Goal: Task Accomplishment & Management: Manage account settings

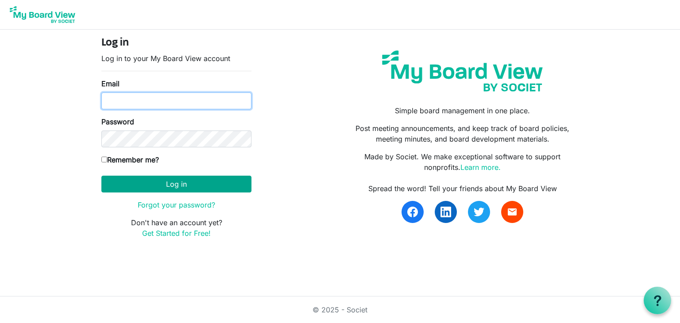
type input "kcramlearninglightfoundation@gmail.com"
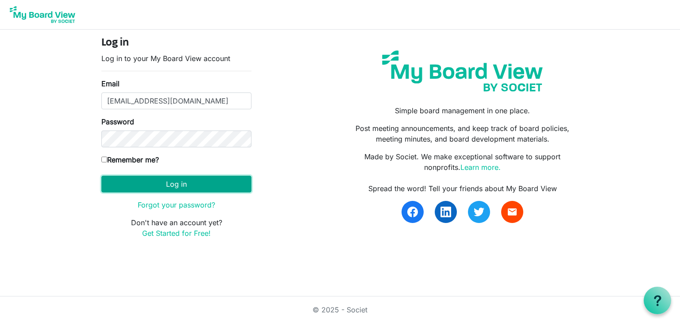
click at [129, 183] on button "Log in" at bounding box center [176, 184] width 150 height 17
click at [158, 184] on button "Log in" at bounding box center [176, 184] width 150 height 17
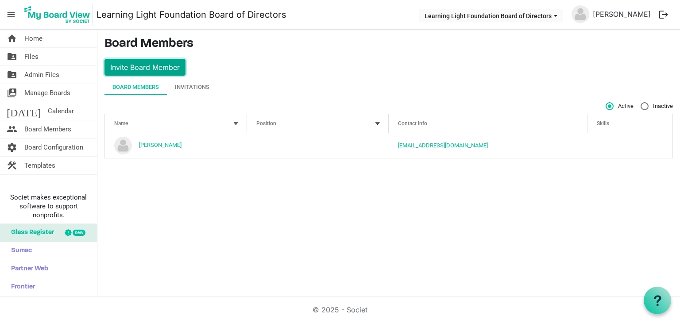
click at [164, 69] on button "Invite Board Member" at bounding box center [144, 67] width 81 height 17
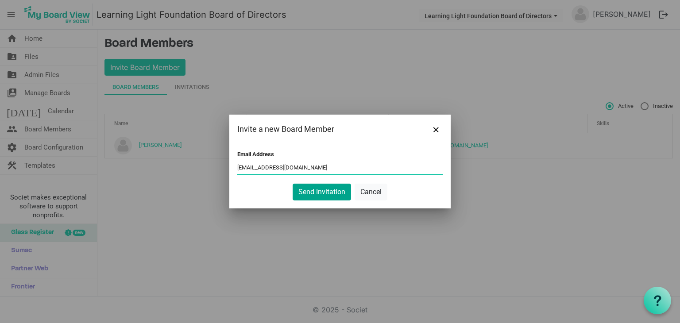
type input "nick.sgs22@gmail.com"
click at [319, 194] on button "Send Invitation" at bounding box center [322, 192] width 58 height 17
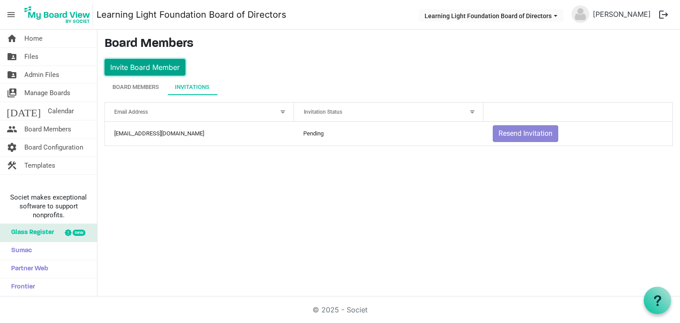
click at [158, 69] on button "Invite Board Member" at bounding box center [144, 67] width 81 height 17
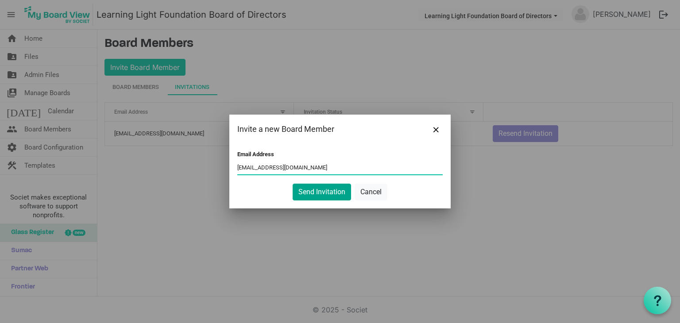
type input "albamorales2@aol.com"
click at [320, 195] on button "Send Invitation" at bounding box center [322, 192] width 58 height 17
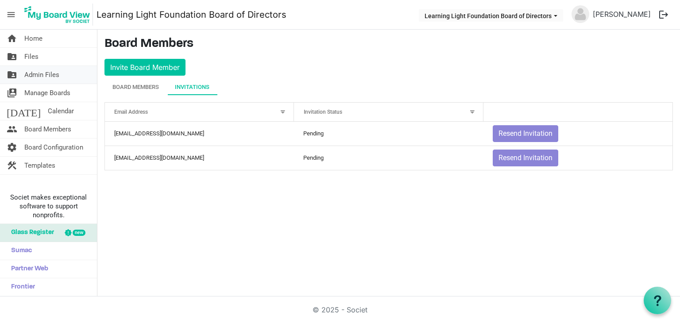
click at [31, 72] on span "Admin Files" at bounding box center [41, 75] width 35 height 18
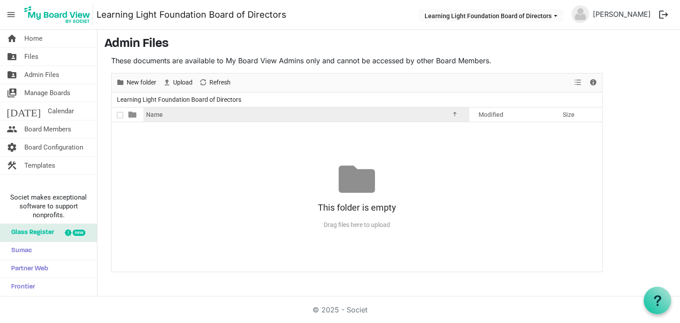
click at [148, 116] on span "Name" at bounding box center [154, 114] width 17 height 7
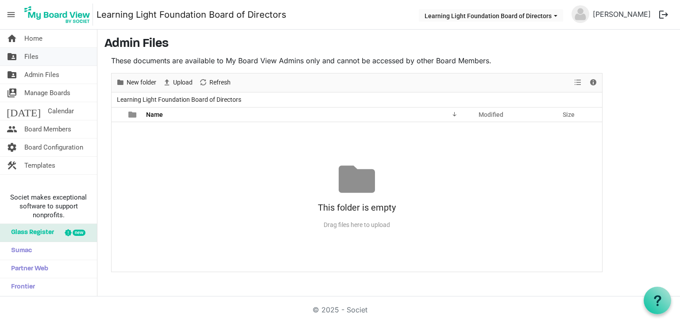
click at [44, 54] on link "folder_shared Files" at bounding box center [48, 57] width 97 height 18
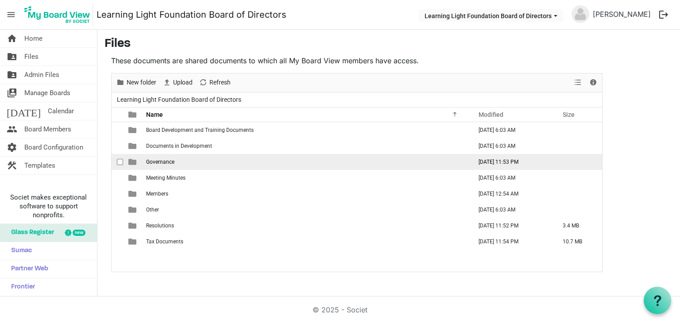
click at [170, 165] on td "Governance" at bounding box center [306, 162] width 326 height 16
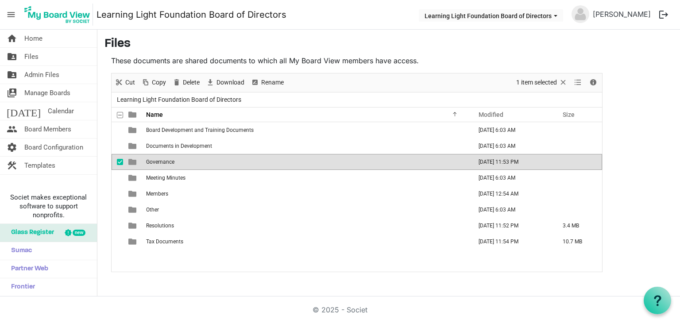
click at [170, 165] on td "Governance" at bounding box center [306, 162] width 326 height 16
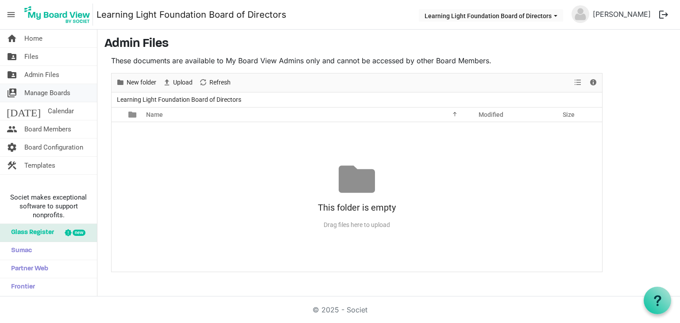
click at [48, 93] on span "Manage Boards" at bounding box center [47, 93] width 46 height 18
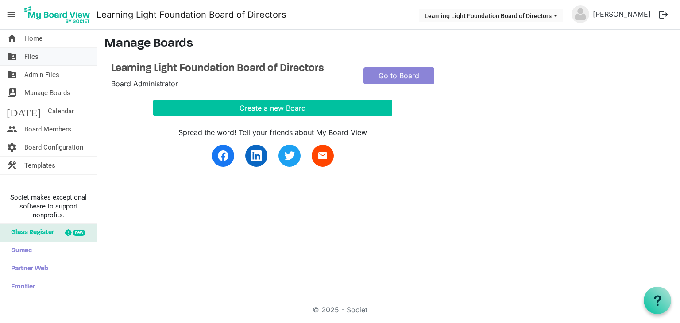
click at [51, 57] on link "folder_shared Files" at bounding box center [48, 57] width 97 height 18
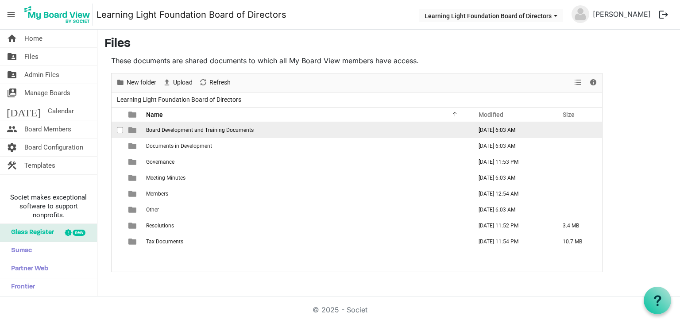
click at [225, 125] on td "Board Development and Training Documents" at bounding box center [306, 130] width 326 height 16
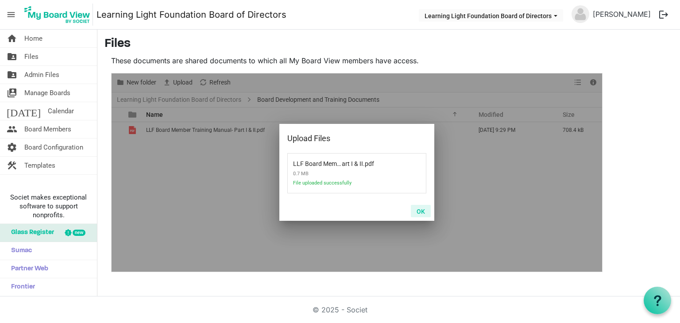
click at [422, 213] on button "OK" at bounding box center [421, 211] width 20 height 12
click at [419, 212] on button "OK" at bounding box center [421, 211] width 20 height 12
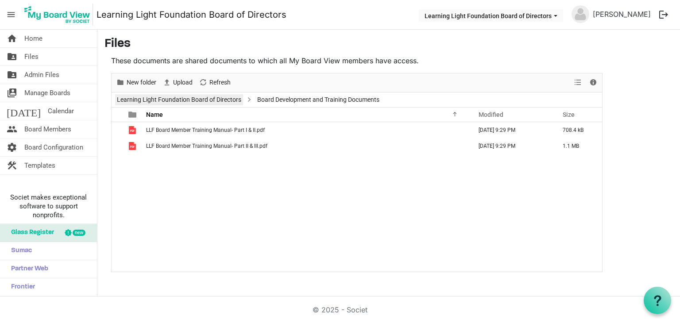
click at [203, 101] on link "Learning Light Foundation Board of Directors" at bounding box center [179, 99] width 128 height 11
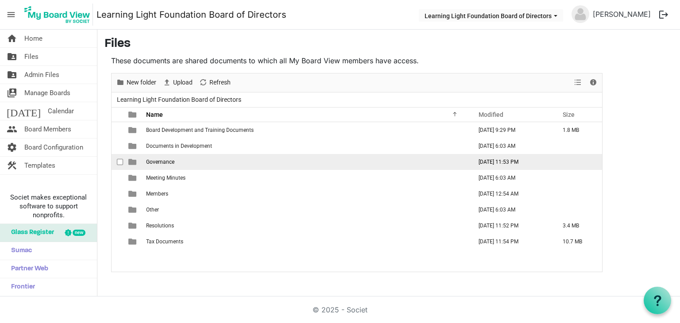
click at [301, 158] on td "Governance" at bounding box center [306, 162] width 326 height 16
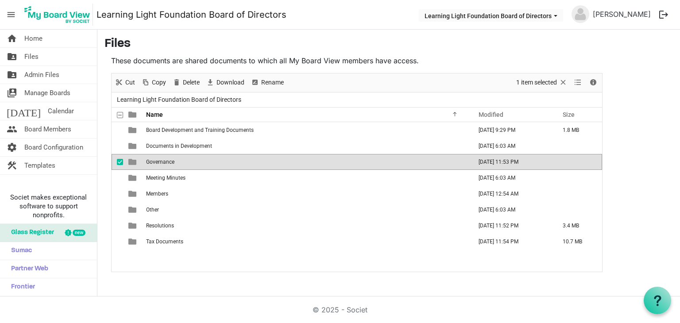
click at [301, 158] on td "Governance" at bounding box center [306, 162] width 326 height 16
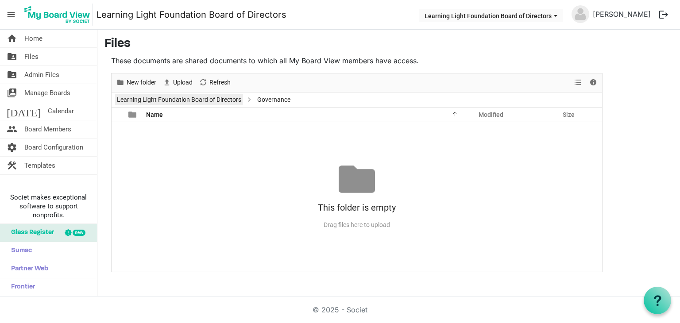
click at [213, 100] on link "Learning Light Foundation Board of Directors" at bounding box center [179, 99] width 128 height 11
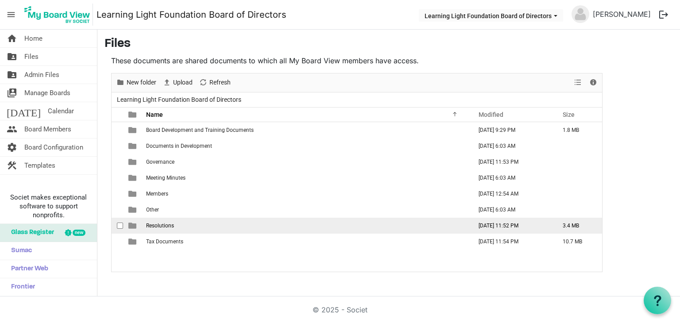
click at [159, 227] on span "Resolutions" at bounding box center [160, 226] width 28 height 6
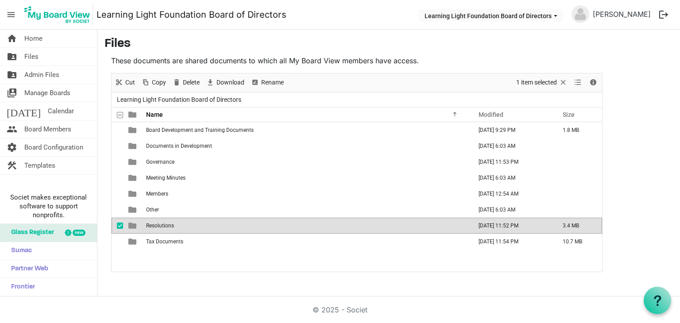
click at [159, 227] on span "Resolutions" at bounding box center [160, 226] width 28 height 6
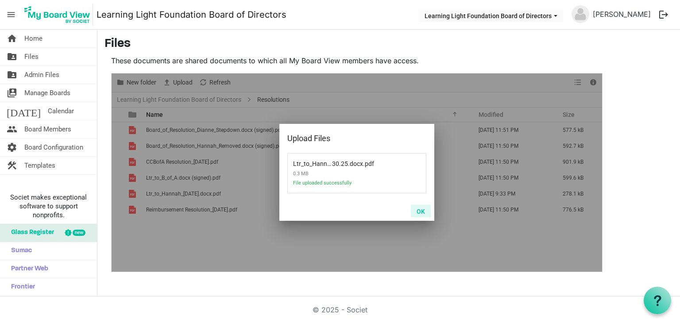
click at [420, 213] on button "OK" at bounding box center [421, 211] width 20 height 12
click at [422, 212] on button "OK" at bounding box center [421, 211] width 20 height 12
click at [418, 209] on button "OK" at bounding box center [421, 211] width 20 height 12
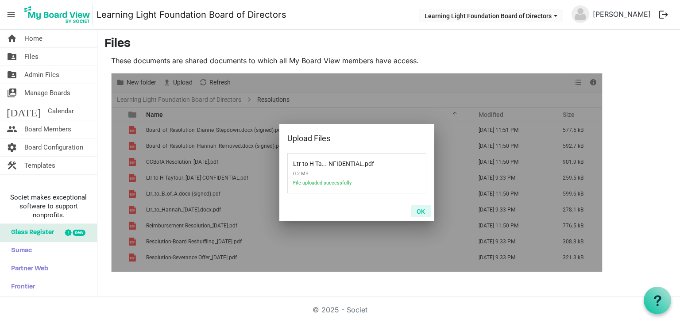
click at [423, 214] on button "OK" at bounding box center [421, 211] width 20 height 12
click at [422, 213] on button "OK" at bounding box center [421, 211] width 20 height 12
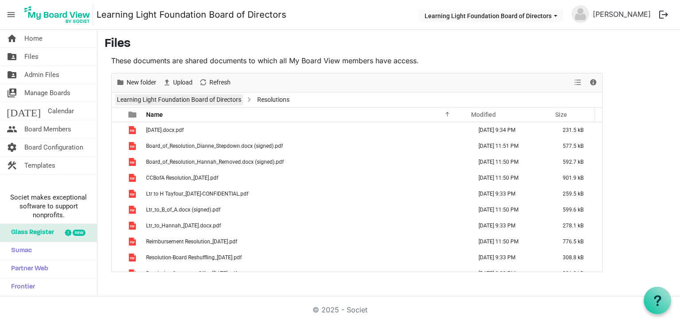
click at [211, 100] on link "Learning Light Foundation Board of Directors" at bounding box center [179, 99] width 128 height 11
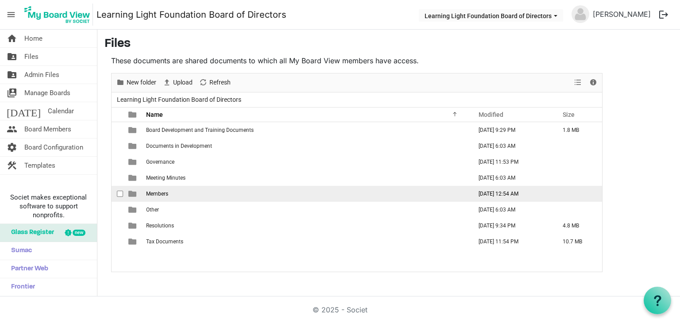
click at [210, 188] on td "Members" at bounding box center [306, 194] width 326 height 16
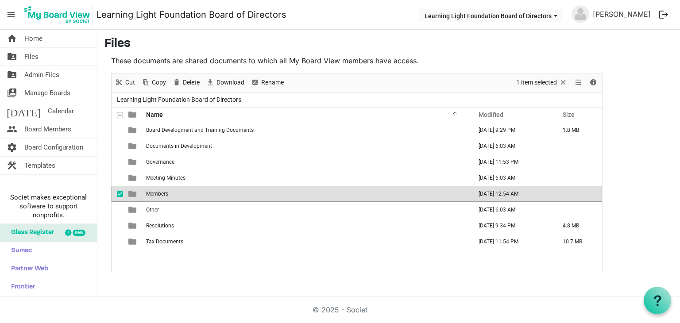
click at [210, 188] on td "Members" at bounding box center [306, 194] width 326 height 16
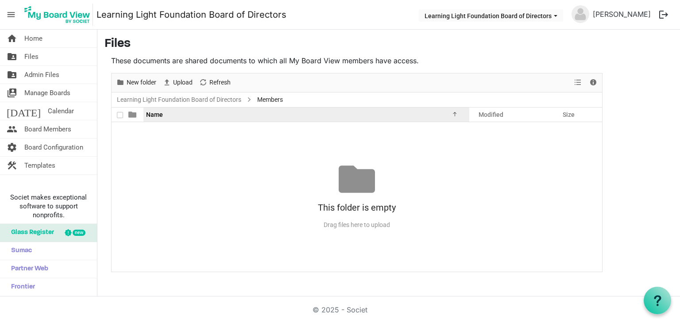
click at [149, 113] on span "Name" at bounding box center [154, 114] width 17 height 7
click at [188, 118] on div "Name" at bounding box center [303, 114] width 320 height 13
click at [159, 116] on span "Name" at bounding box center [154, 114] width 17 height 7
click at [158, 116] on span "Name" at bounding box center [154, 114] width 17 height 7
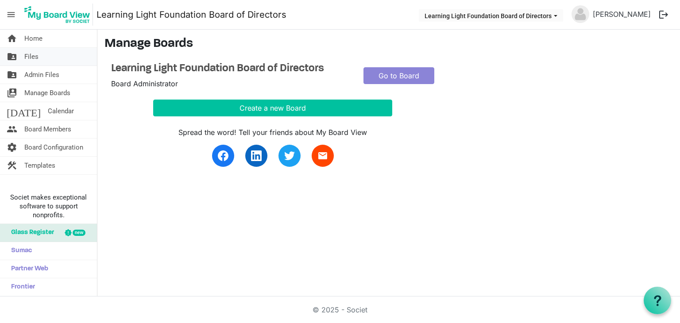
click at [46, 62] on link "folder_shared Files" at bounding box center [48, 57] width 97 height 18
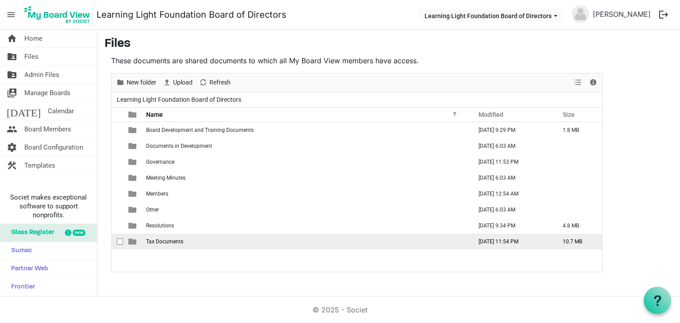
click at [188, 241] on td "Tax Documents" at bounding box center [306, 242] width 326 height 16
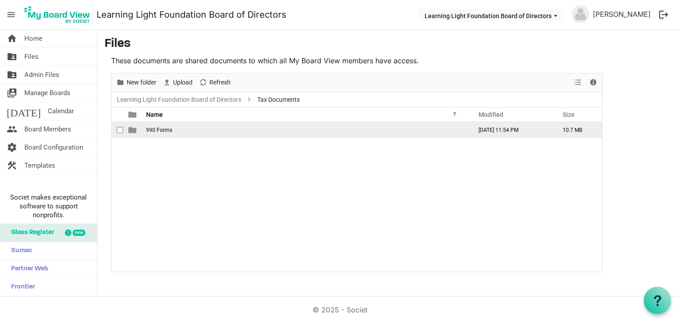
click at [163, 131] on span "990 Forms" at bounding box center [159, 130] width 26 height 6
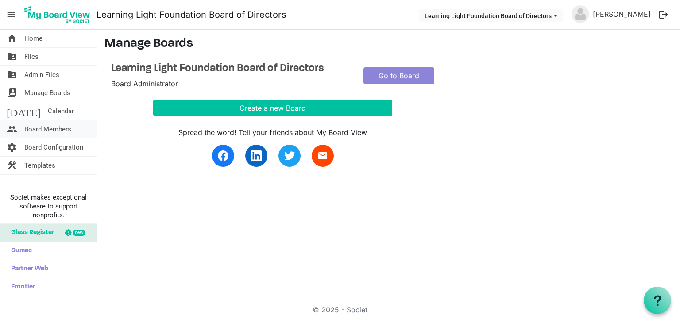
click at [41, 131] on span "Board Members" at bounding box center [47, 129] width 47 height 18
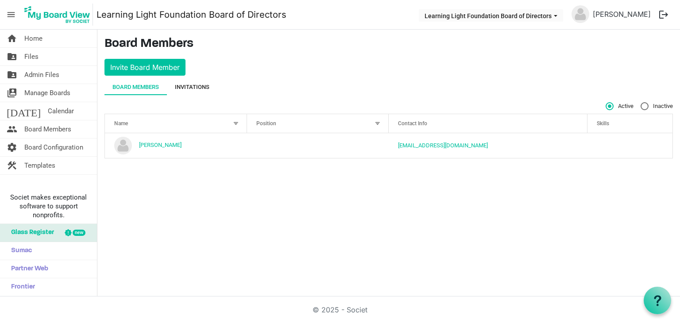
click at [189, 83] on div "Invitations" at bounding box center [192, 87] width 35 height 9
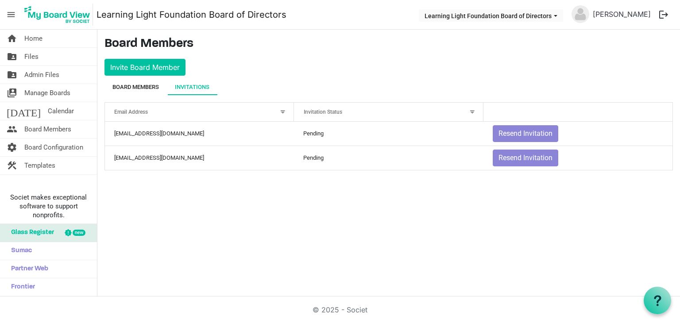
click at [150, 87] on div "Board Members" at bounding box center [135, 87] width 46 height 9
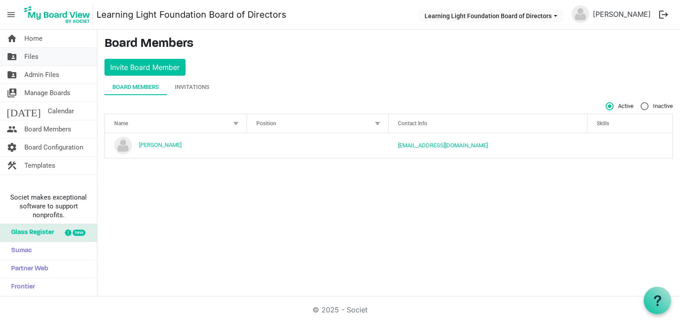
click at [31, 55] on span "Files" at bounding box center [31, 57] width 14 height 18
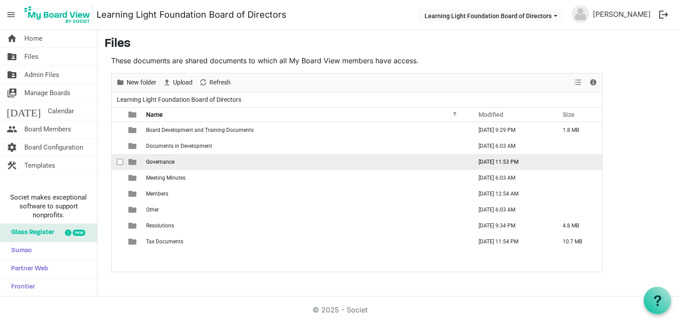
click at [170, 161] on span "Governance" at bounding box center [160, 162] width 28 height 6
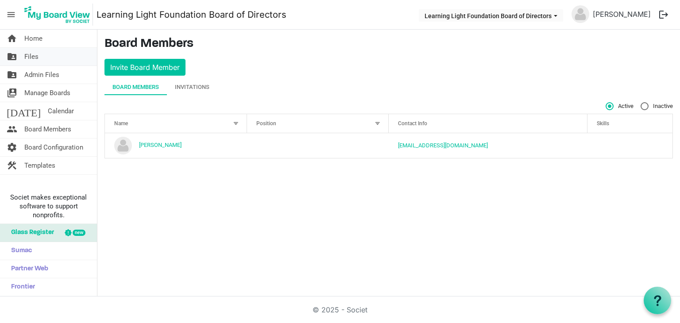
click at [39, 63] on link "folder_shared Files" at bounding box center [48, 57] width 97 height 18
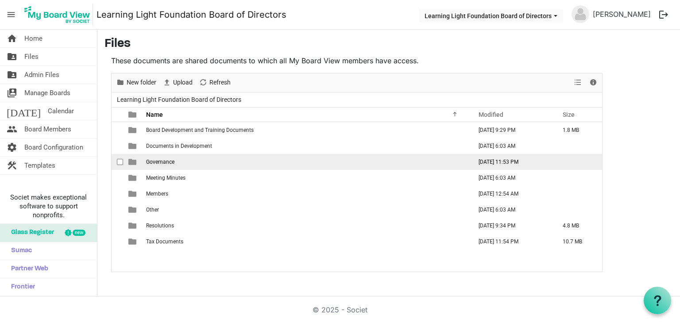
click at [150, 162] on span "Governance" at bounding box center [160, 162] width 28 height 6
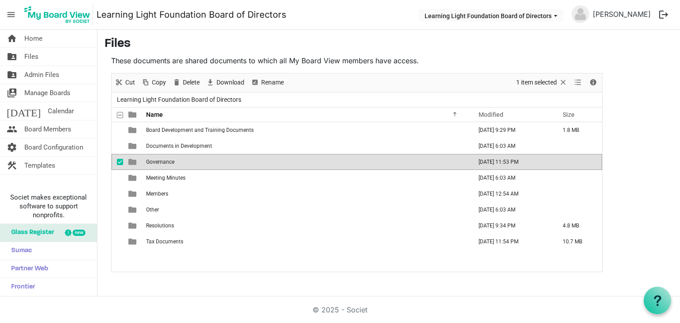
click at [150, 162] on span "Governance" at bounding box center [160, 162] width 28 height 6
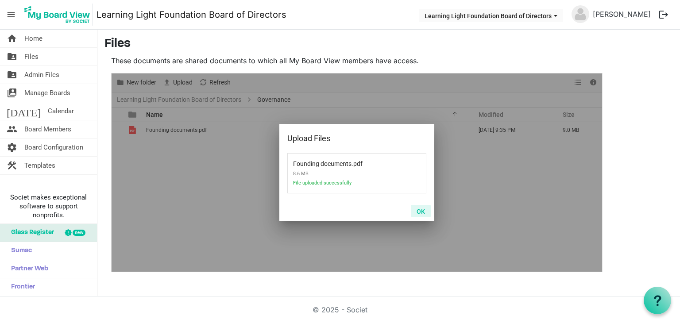
click at [419, 210] on button "OK" at bounding box center [421, 211] width 20 height 12
click at [420, 213] on button "OK" at bounding box center [421, 211] width 20 height 12
click at [427, 213] on button "OK" at bounding box center [421, 211] width 20 height 12
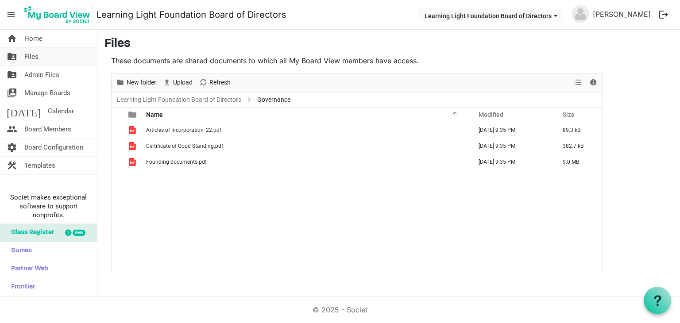
click at [35, 54] on span "Files" at bounding box center [31, 57] width 14 height 18
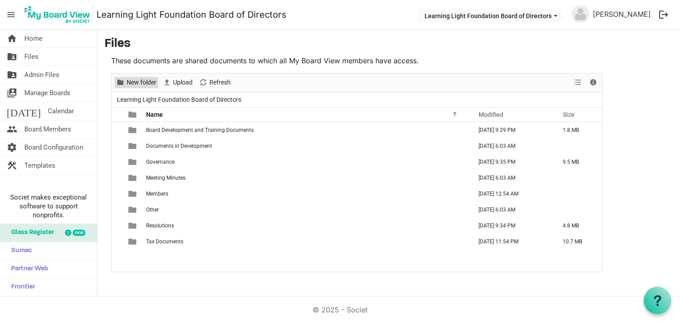
click at [146, 83] on span "New folder" at bounding box center [141, 82] width 31 height 11
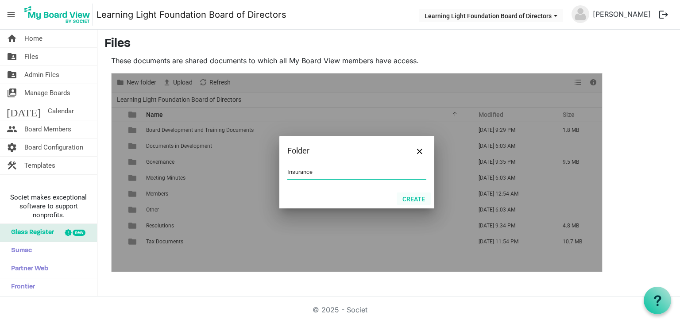
type input "Insurance"
click at [429, 201] on button "Create" at bounding box center [414, 199] width 34 height 12
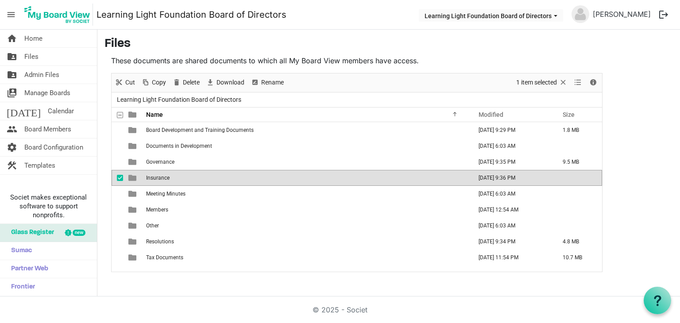
click at [547, 49] on h3 "Files" at bounding box center [388, 44] width 568 height 15
click at [118, 175] on span "checkbox" at bounding box center [120, 178] width 6 height 6
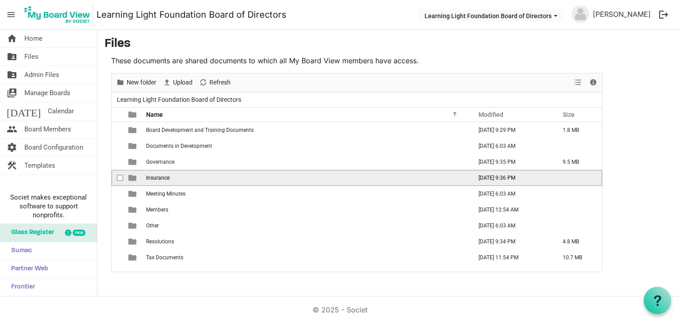
click at [158, 177] on span "Insurance" at bounding box center [157, 178] width 23 height 6
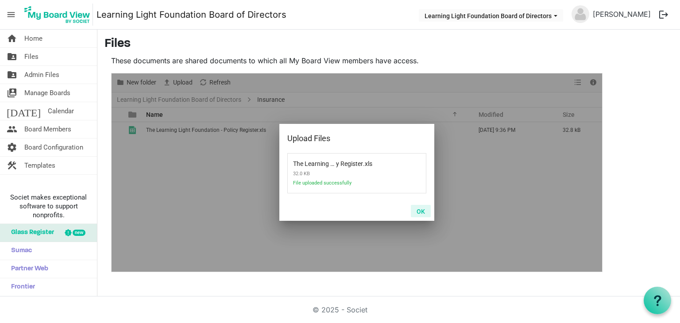
click at [425, 212] on button "OK" at bounding box center [421, 211] width 20 height 12
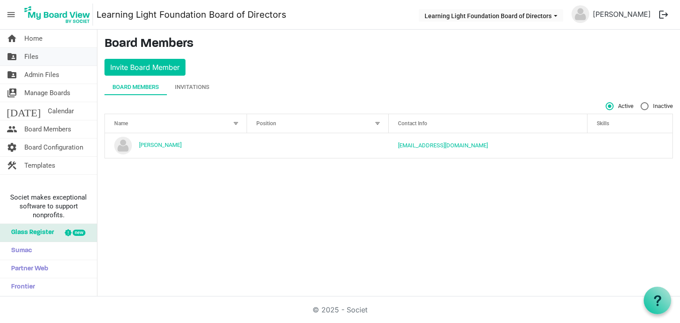
click at [39, 64] on link "folder_shared Files" at bounding box center [48, 57] width 97 height 18
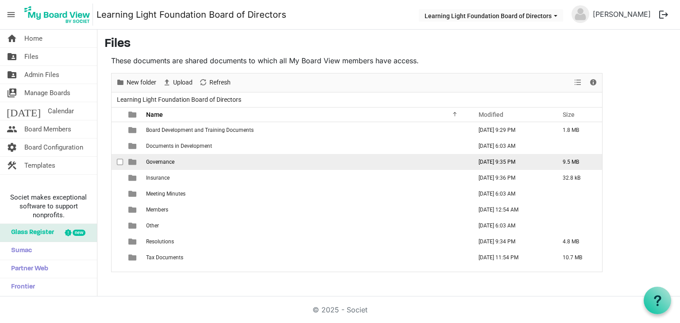
click at [211, 166] on td "Governance" at bounding box center [306, 162] width 326 height 16
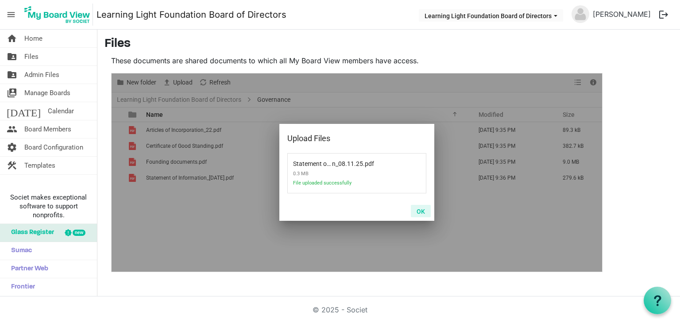
click at [421, 211] on button "OK" at bounding box center [421, 211] width 20 height 12
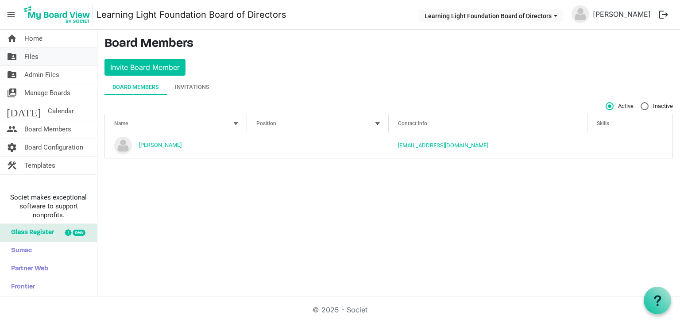
click at [39, 60] on link "folder_shared Files" at bounding box center [48, 57] width 97 height 18
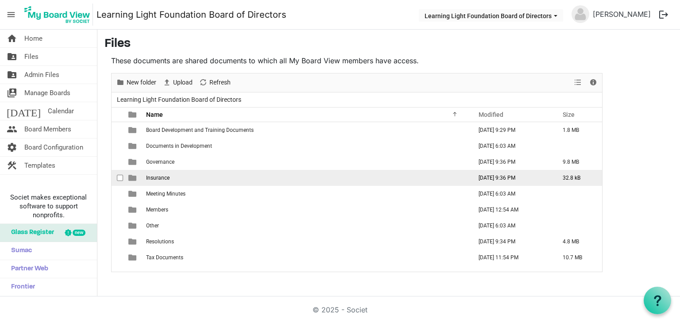
click at [182, 180] on td "Insurance" at bounding box center [306, 178] width 326 height 16
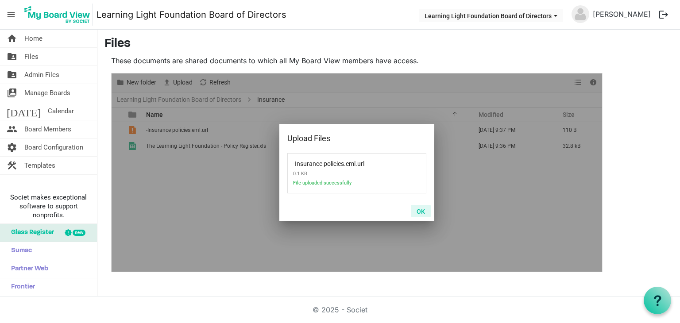
click at [418, 211] on button "OK" at bounding box center [421, 211] width 20 height 12
click at [417, 210] on button "OK" at bounding box center [421, 211] width 20 height 12
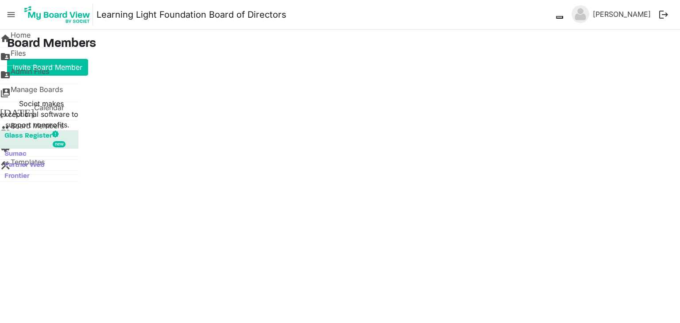
type input "true"
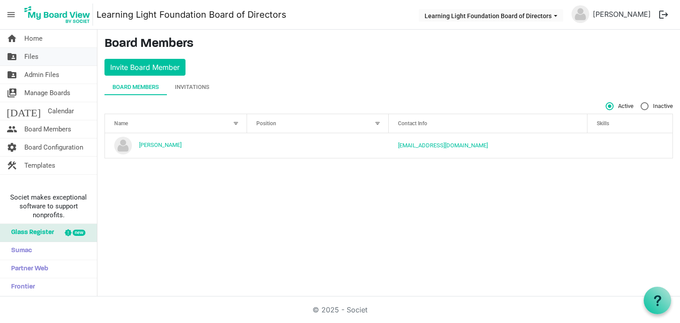
click at [35, 51] on span "Files" at bounding box center [31, 57] width 14 height 18
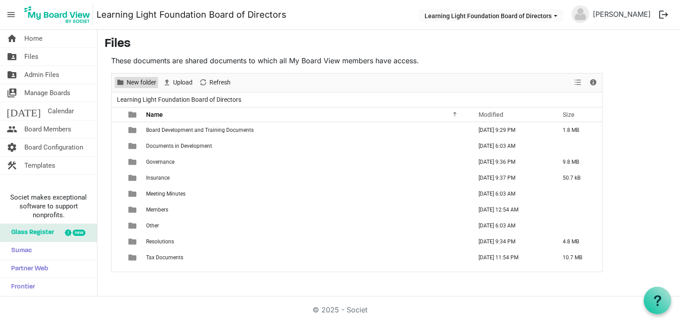
click at [143, 84] on span "New folder" at bounding box center [141, 82] width 31 height 11
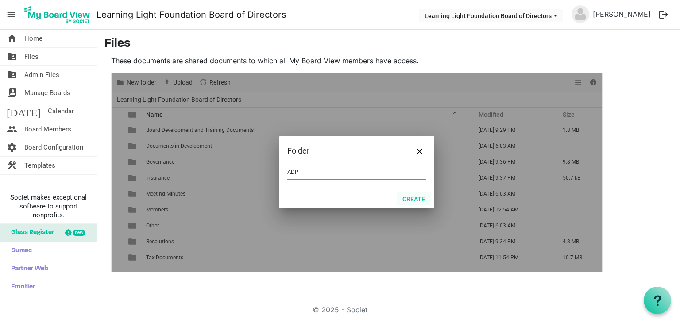
type input "ADP"
click at [416, 200] on button "Create" at bounding box center [414, 199] width 34 height 12
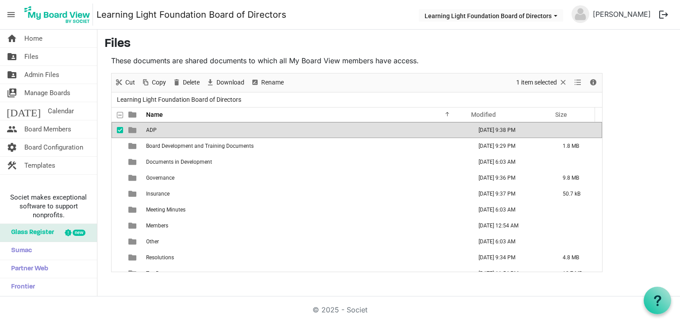
click at [191, 126] on td "ADP" at bounding box center [306, 130] width 326 height 16
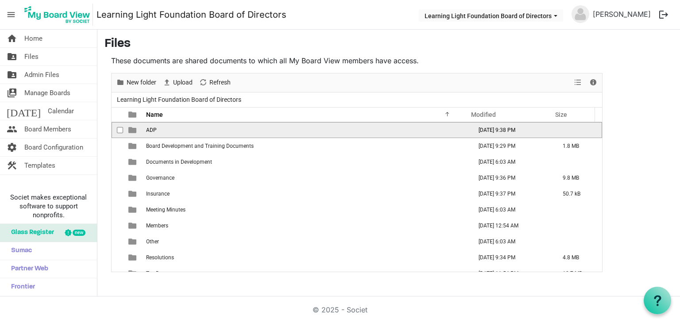
click at [151, 131] on span "ADP" at bounding box center [151, 130] width 11 height 6
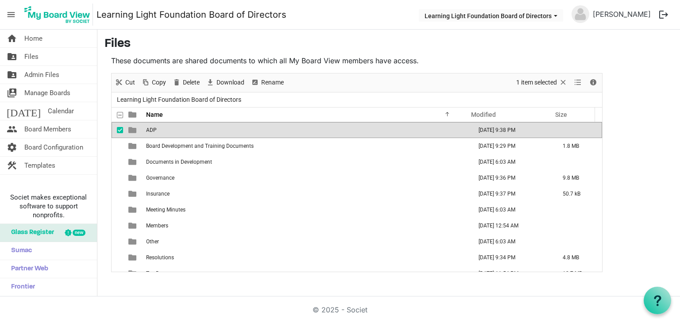
click at [151, 131] on span "ADP" at bounding box center [151, 130] width 11 height 6
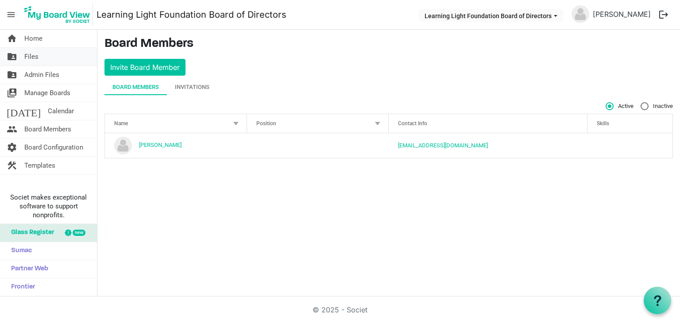
click at [38, 55] on span "Files" at bounding box center [31, 57] width 14 height 18
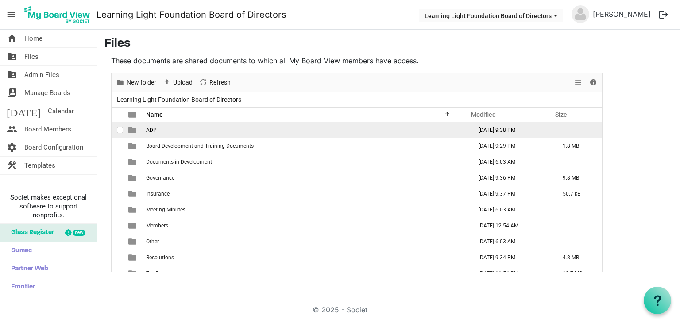
click at [119, 129] on span "checkbox" at bounding box center [120, 130] width 6 height 6
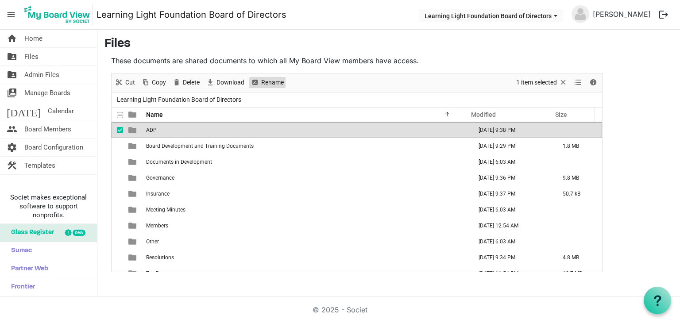
click at [256, 77] on span "Rename" at bounding box center [255, 82] width 11 height 11
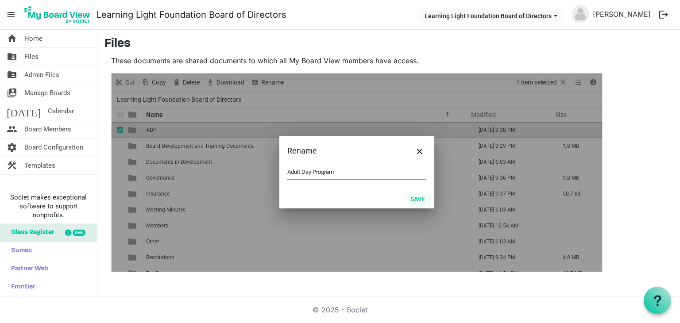
type input "Adult Day Program"
click at [418, 202] on button "Save" at bounding box center [417, 199] width 26 height 12
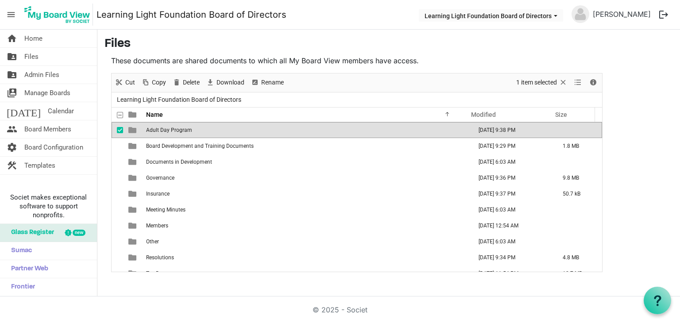
click at [262, 128] on td "Adult Day Program" at bounding box center [306, 130] width 326 height 16
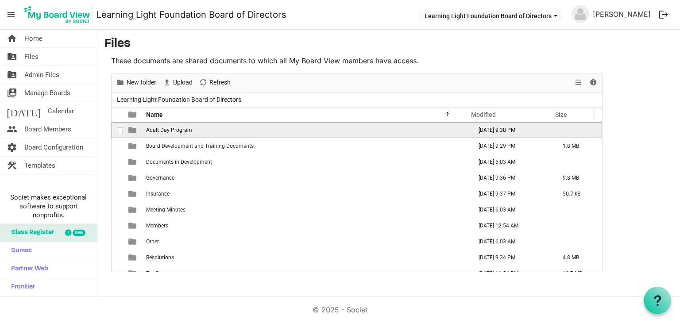
click at [262, 128] on td "Adult Day Program" at bounding box center [306, 130] width 326 height 16
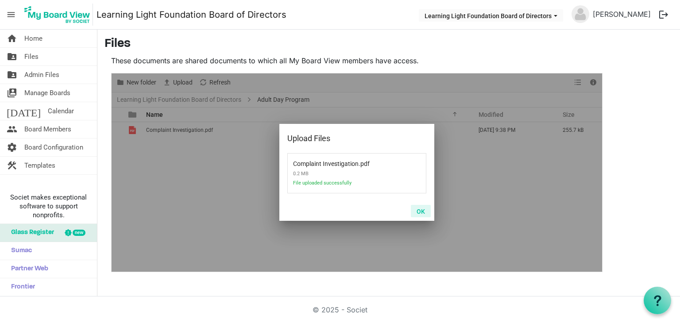
click at [418, 211] on button "OK" at bounding box center [421, 211] width 20 height 12
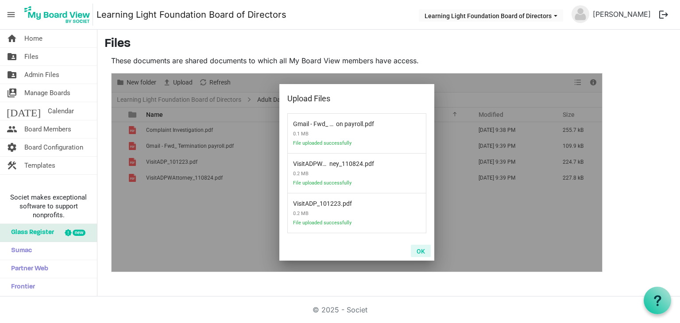
click at [420, 254] on button "OK" at bounding box center [421, 251] width 20 height 12
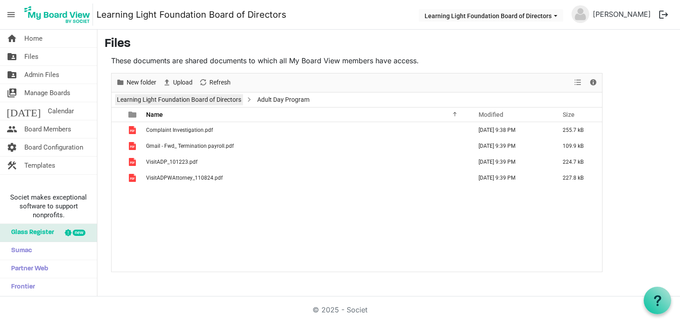
click at [196, 98] on link "Learning Light Foundation Board of Directors" at bounding box center [179, 99] width 128 height 11
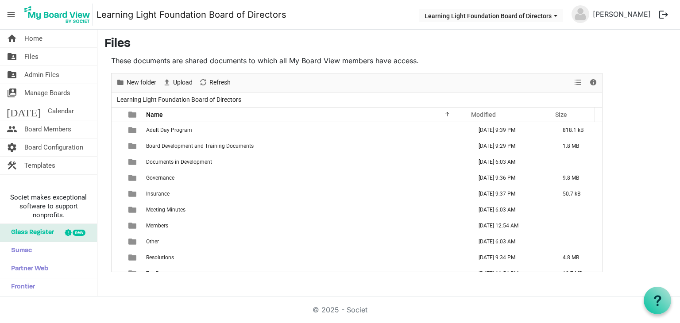
click at [30, 235] on span "Glass Register" at bounding box center [30, 233] width 47 height 18
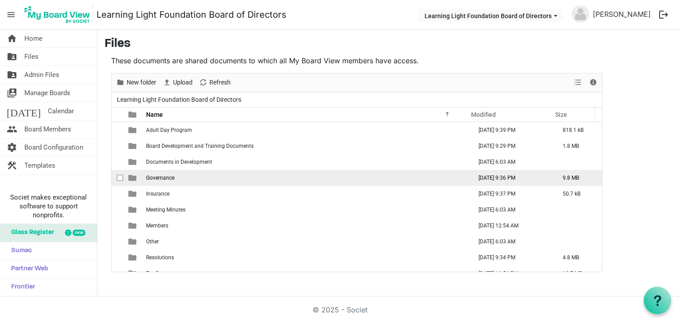
click at [166, 178] on span "Governance" at bounding box center [160, 178] width 28 height 6
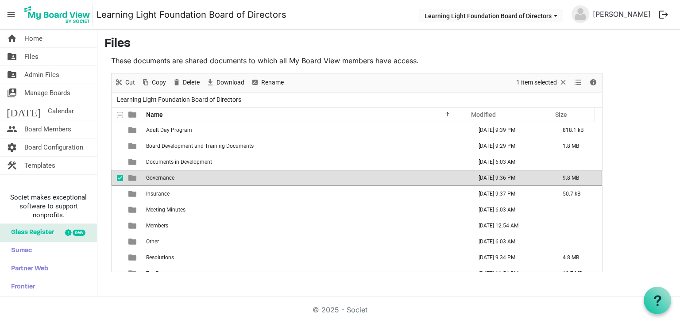
click at [166, 178] on span "Governance" at bounding box center [160, 178] width 28 height 6
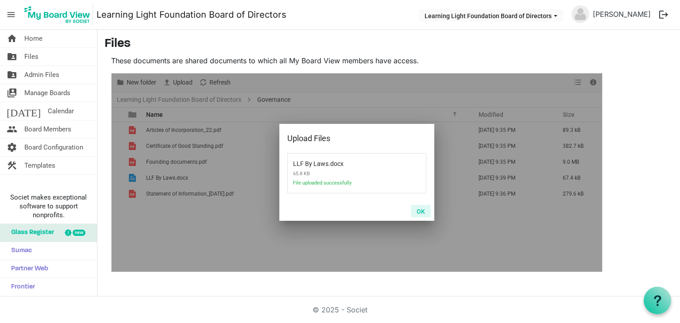
click at [421, 210] on button "OK" at bounding box center [421, 211] width 20 height 12
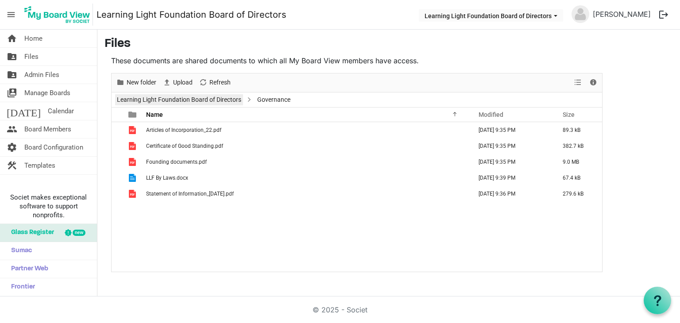
click at [209, 97] on link "Learning Light Foundation Board of Directors" at bounding box center [179, 99] width 128 height 11
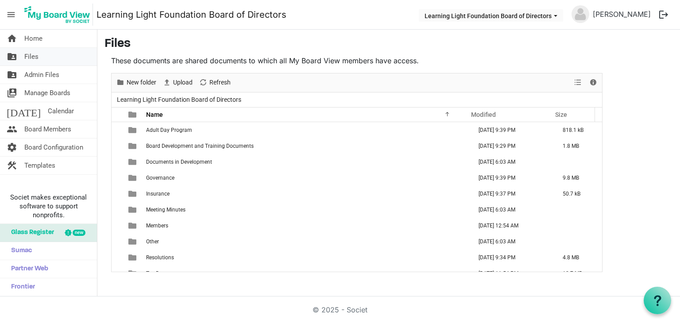
click at [62, 57] on link "folder_shared Files" at bounding box center [48, 57] width 97 height 18
click at [51, 127] on span "Board Members" at bounding box center [47, 129] width 47 height 18
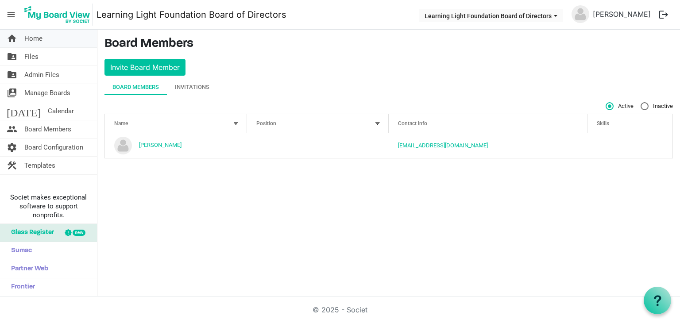
click at [38, 36] on span "Home" at bounding box center [33, 39] width 18 height 18
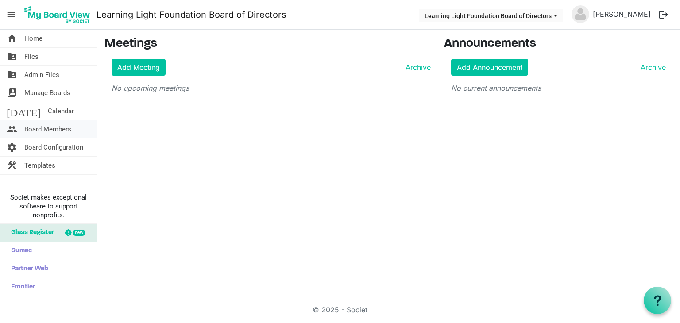
click at [62, 129] on span "Board Members" at bounding box center [47, 129] width 47 height 18
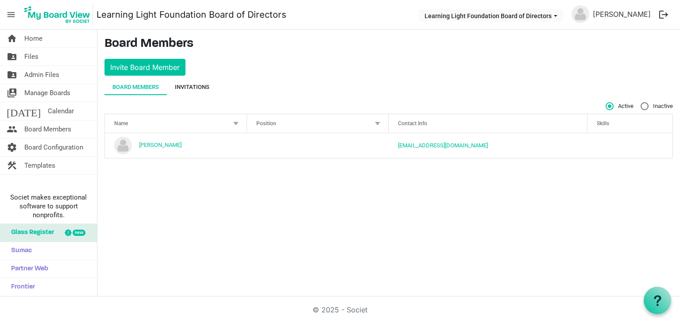
click at [202, 81] on div "Invitations" at bounding box center [192, 87] width 35 height 16
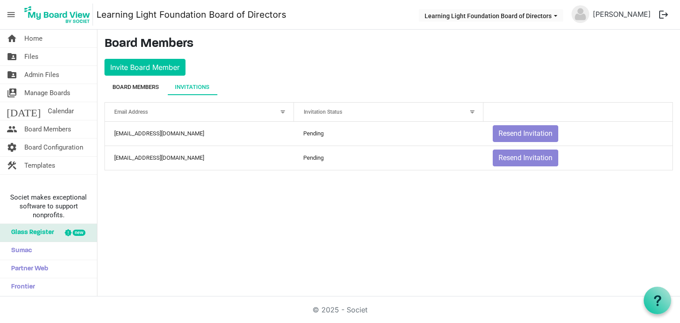
click at [137, 92] on div "Board Members" at bounding box center [135, 87] width 46 height 16
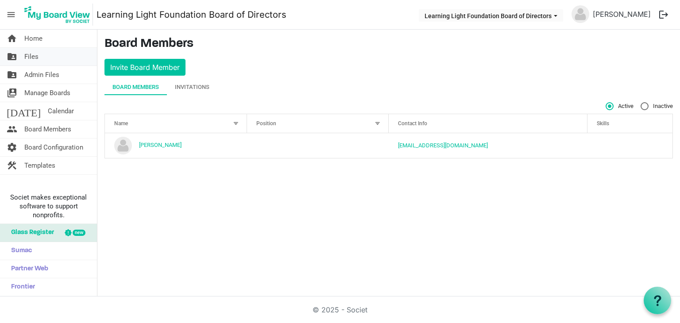
click at [32, 60] on span "Files" at bounding box center [31, 57] width 14 height 18
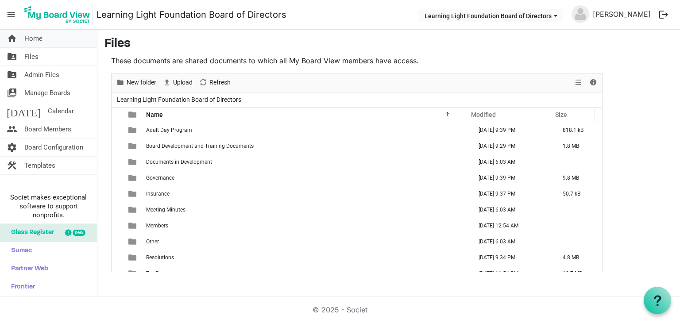
click at [60, 32] on link "home Home" at bounding box center [48, 39] width 97 height 18
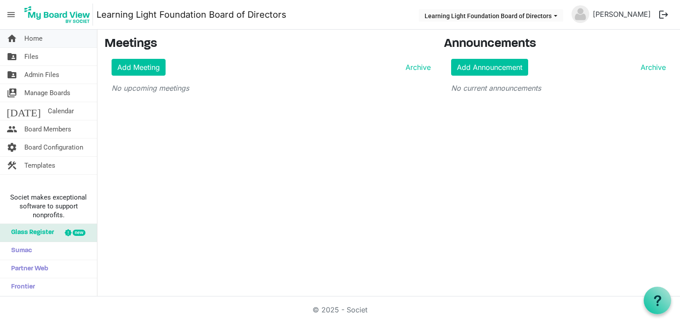
click at [69, 39] on link "home Home" at bounding box center [48, 39] width 97 height 18
click at [44, 64] on link "folder_shared Files" at bounding box center [48, 57] width 97 height 18
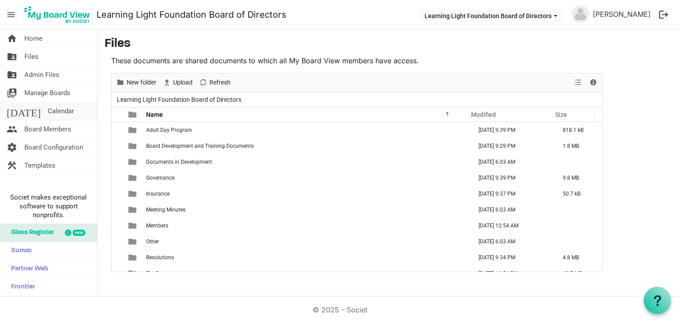
click at [48, 116] on span "Calendar" at bounding box center [61, 111] width 26 height 18
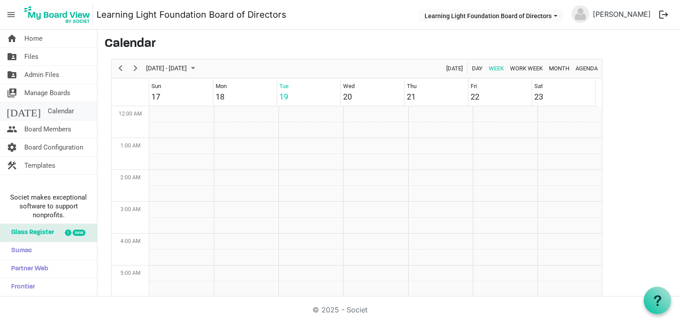
scroll to position [287, 0]
click at [48, 135] on span "Board Members" at bounding box center [47, 129] width 47 height 18
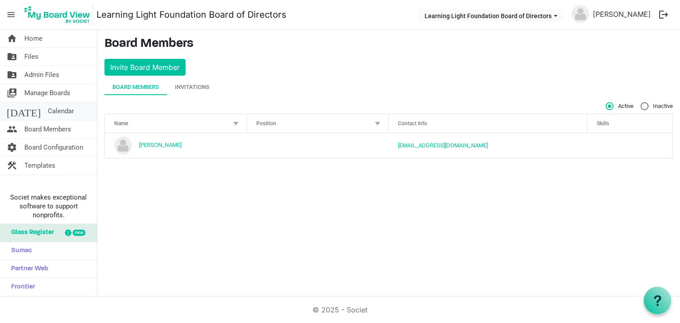
click at [48, 108] on span "Calendar" at bounding box center [61, 111] width 26 height 18
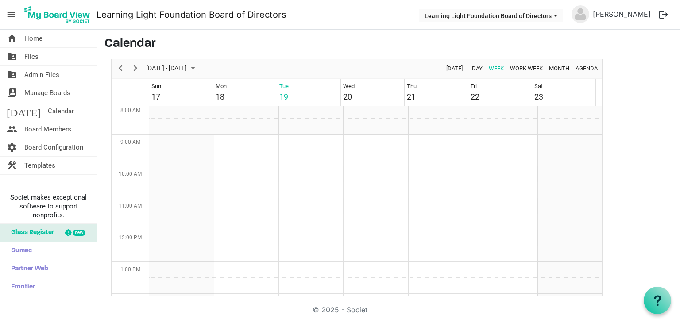
scroll to position [243, 0]
click at [587, 64] on span "Agenda" at bounding box center [586, 68] width 24 height 11
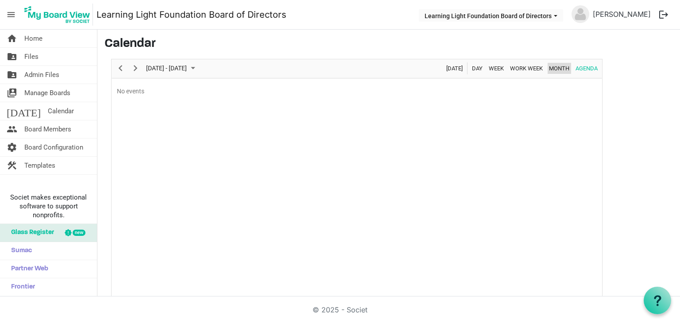
click at [553, 70] on span "Month" at bounding box center [559, 68] width 22 height 11
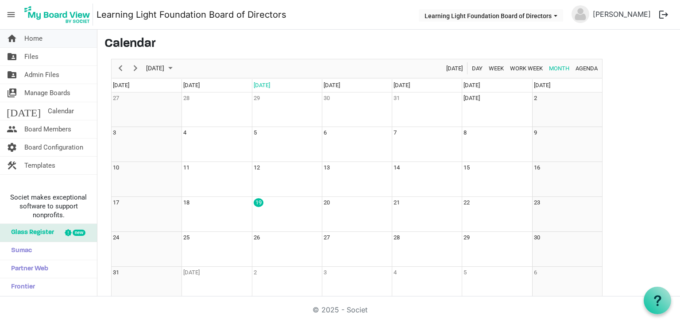
click at [28, 34] on span "Home" at bounding box center [33, 39] width 18 height 18
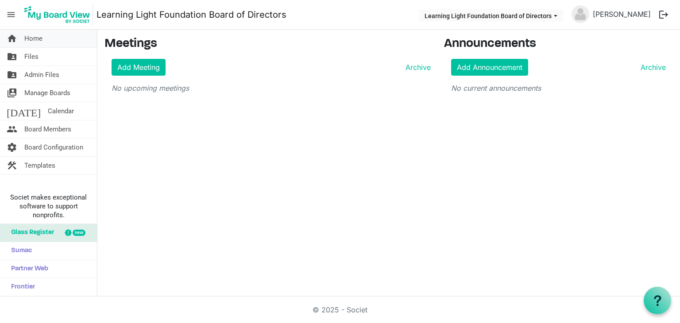
click at [47, 39] on link "home Home" at bounding box center [48, 39] width 97 height 18
